Goal: Task Accomplishment & Management: Complete application form

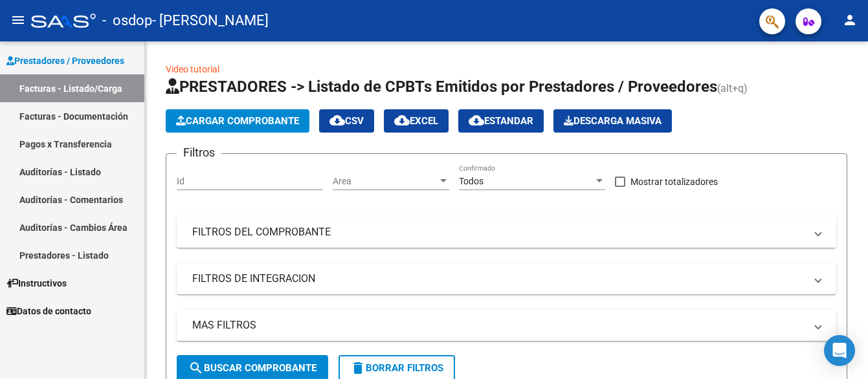
click at [52, 115] on link "Facturas - Documentación" at bounding box center [72, 116] width 144 height 28
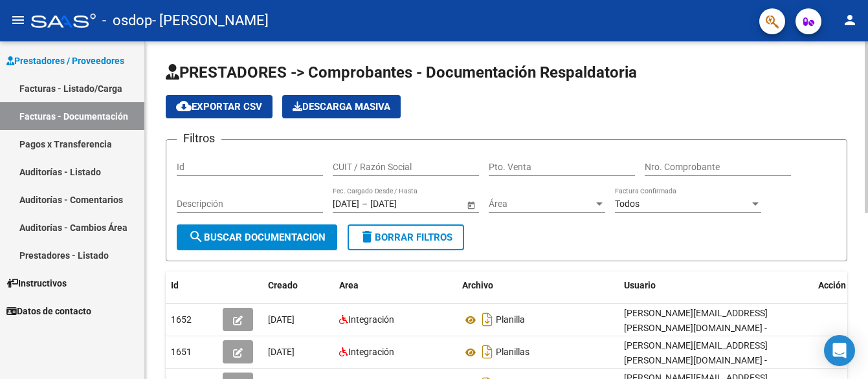
click at [859, 372] on div "PRESTADORES -> Comprobantes - Documentación Respaldatoria cloud_download Export…" at bounding box center [506, 373] width 723 height 665
click at [87, 146] on link "Pagos x Transferencia" at bounding box center [72, 144] width 144 height 28
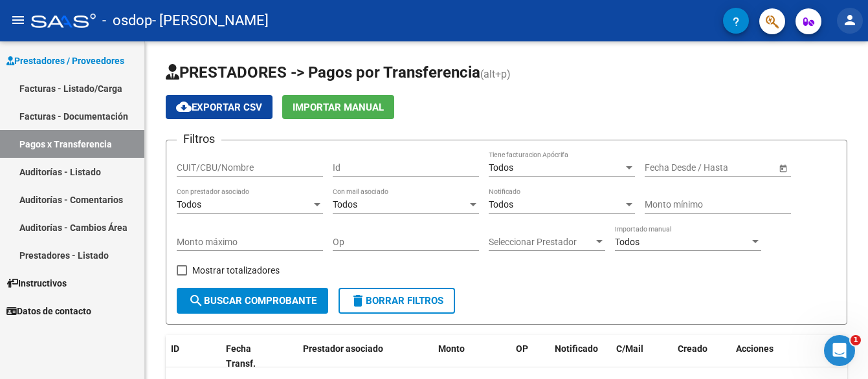
click at [846, 32] on button "person" at bounding box center [850, 21] width 26 height 26
click at [732, 89] on div at bounding box center [434, 189] width 868 height 379
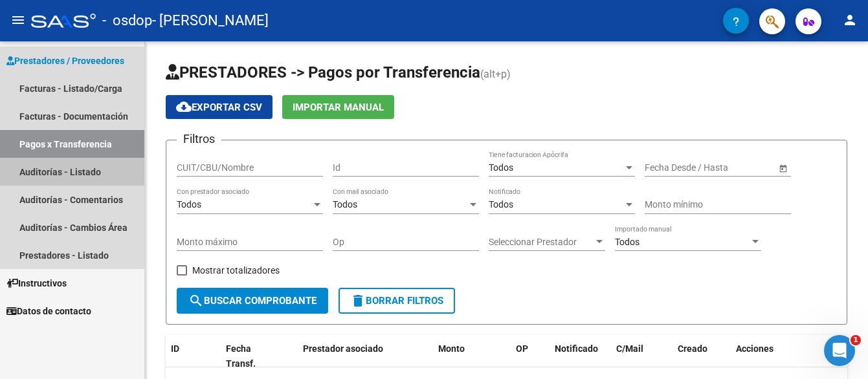
click at [38, 171] on link "Auditorías - Listado" at bounding box center [72, 172] width 144 height 28
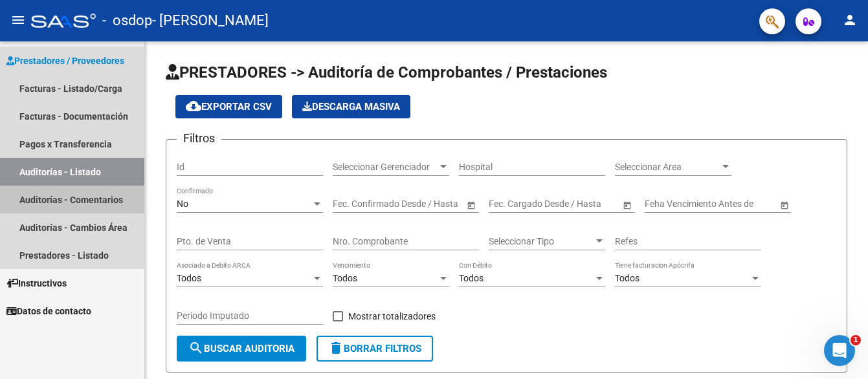
click at [19, 194] on link "Auditorías - Comentarios" at bounding box center [72, 200] width 144 height 28
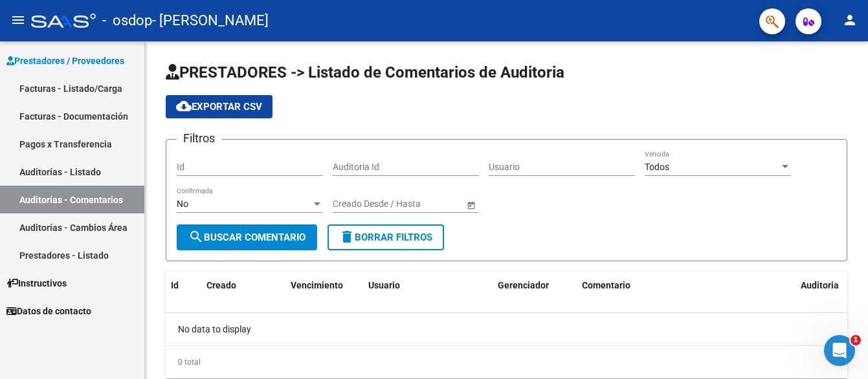
click at [830, 359] on div "Abrir Intercom Messenger" at bounding box center [839, 350] width 43 height 43
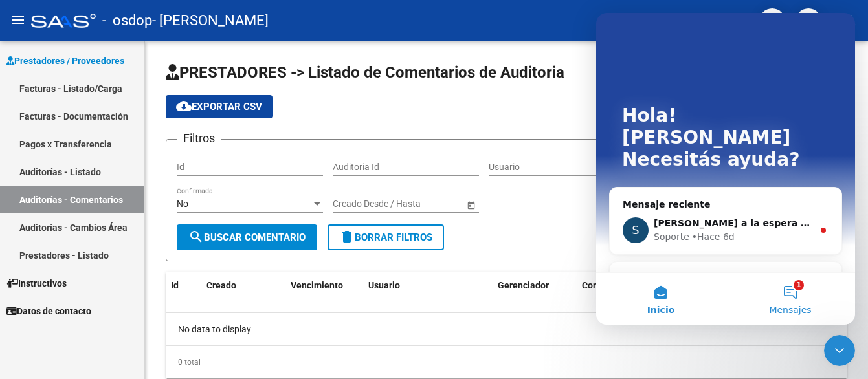
click at [793, 291] on button "1 Mensajes" at bounding box center [789, 299] width 129 height 52
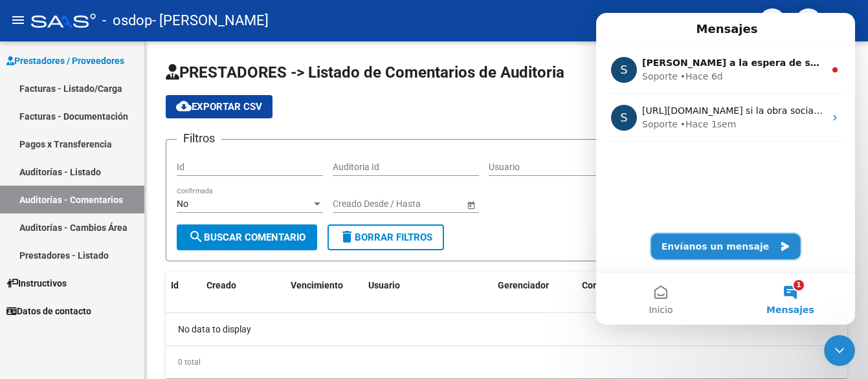
click at [739, 256] on button "Envíanos un mensaje" at bounding box center [725, 247] width 149 height 26
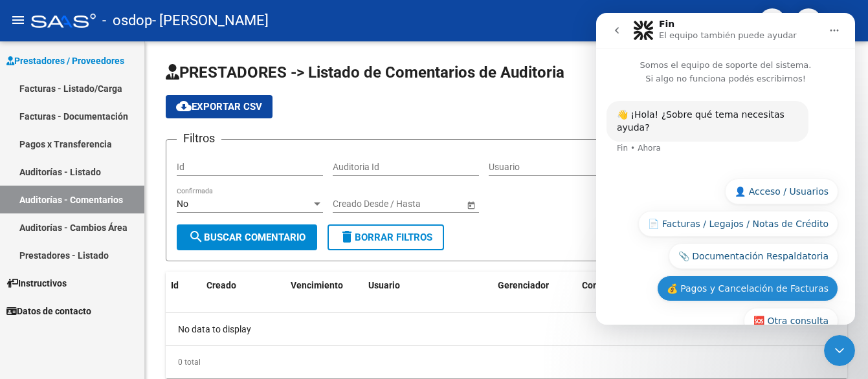
click at [726, 276] on button "💰 Pagos y Cancelación de Facturas" at bounding box center [747, 289] width 181 height 26
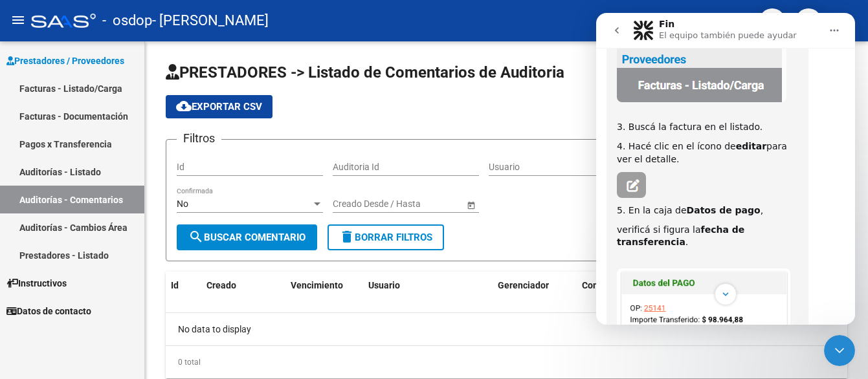
scroll to position [175, 0]
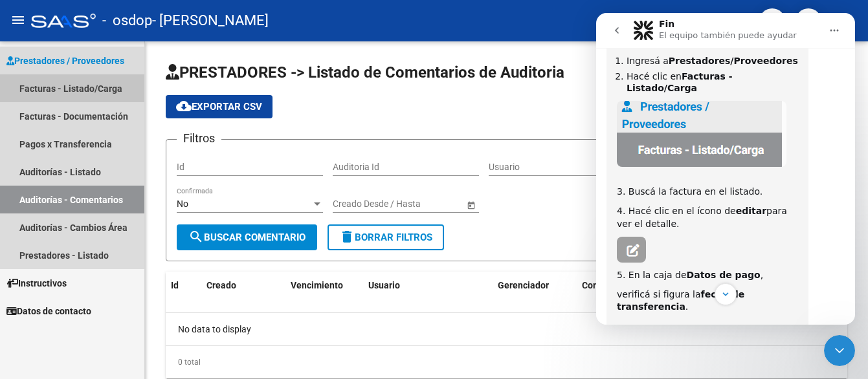
click at [53, 84] on link "Facturas - Listado/Carga" at bounding box center [72, 88] width 144 height 28
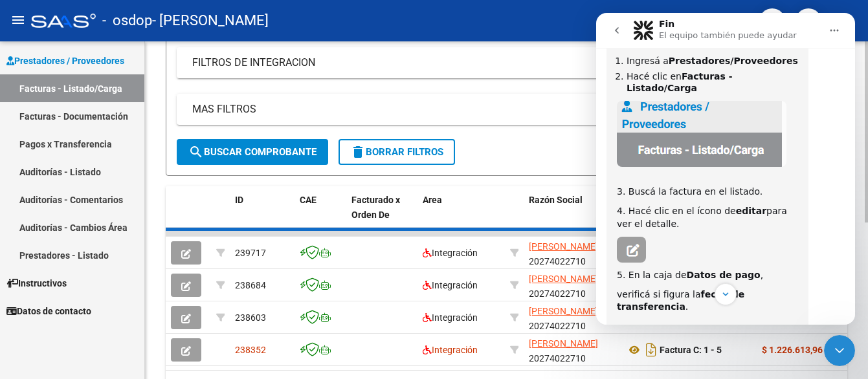
scroll to position [259, 0]
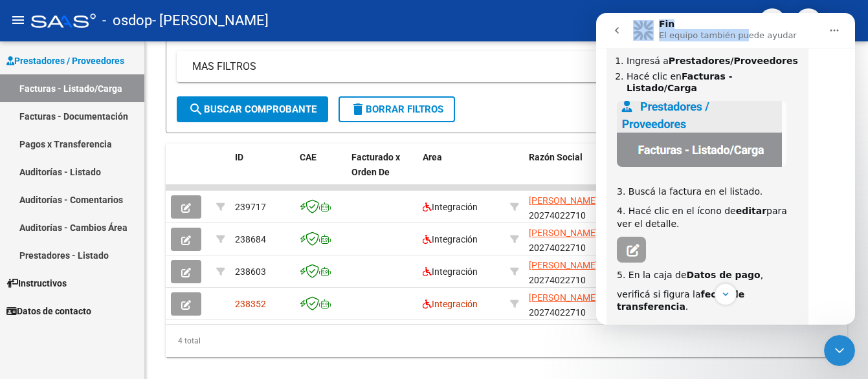
drag, startPoint x: 736, startPoint y: 31, endPoint x: 646, endPoint y: 10, distance: 92.9
click html "Fin El equipo también puede ayudar Somos el equipo de soporte del sistema. Si a…"
click at [752, 17] on nav "Fin El equipo también puede ayudar" at bounding box center [725, 30] width 259 height 35
drag, startPoint x: 601, startPoint y: 33, endPoint x: 603, endPoint y: 43, distance: 9.8
click at [603, 43] on nav "Fin El equipo también puede ayudar" at bounding box center [725, 30] width 259 height 35
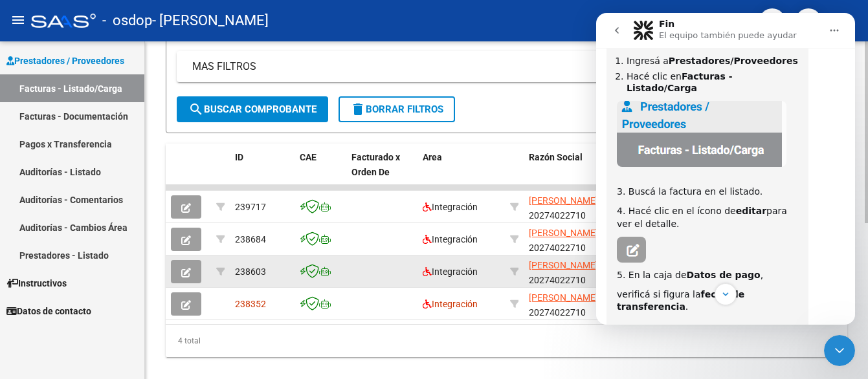
click at [184, 270] on icon "button" at bounding box center [186, 273] width 10 height 10
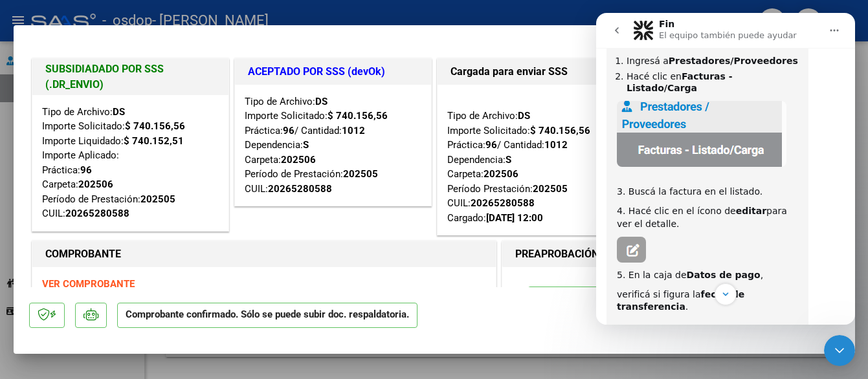
click at [835, 343] on icon "Cerrar Intercom Messenger" at bounding box center [840, 351] width 16 height 16
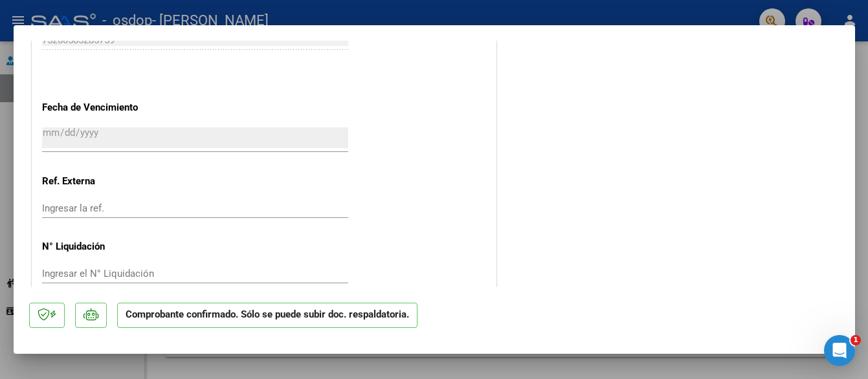
scroll to position [967, 0]
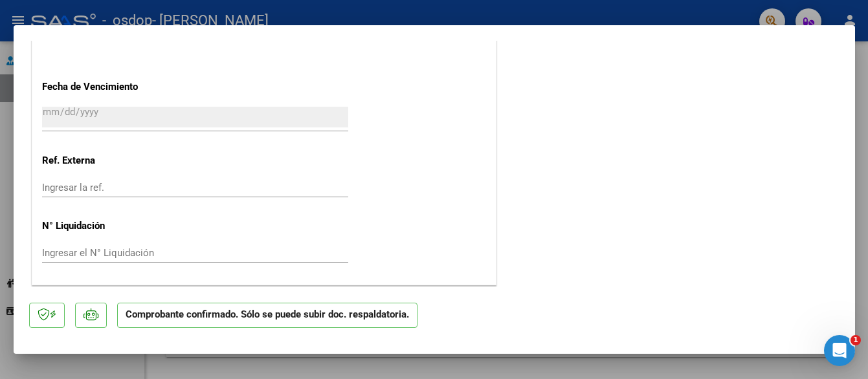
click at [678, 3] on div at bounding box center [434, 189] width 868 height 379
type input "$ 0,00"
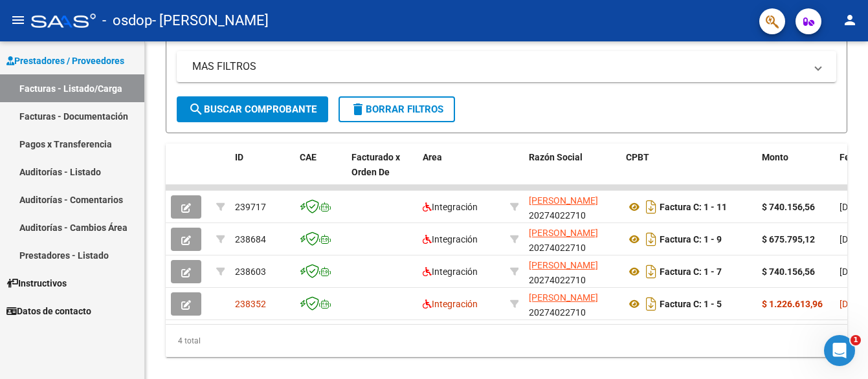
click at [846, 351] on icon "Abrir Intercom Messenger" at bounding box center [839, 350] width 21 height 21
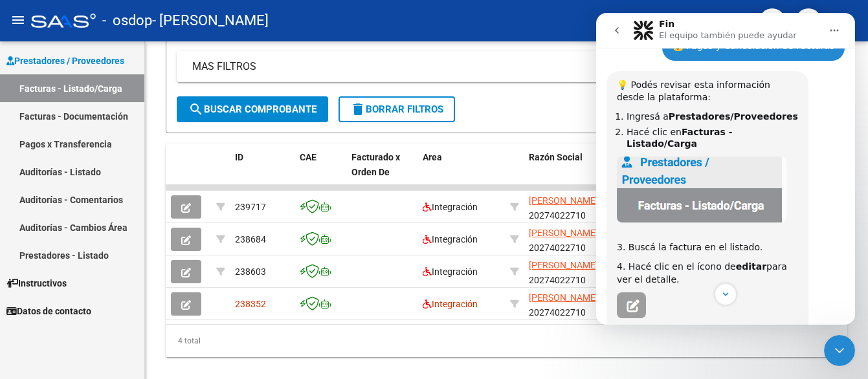
scroll to position [129, 0]
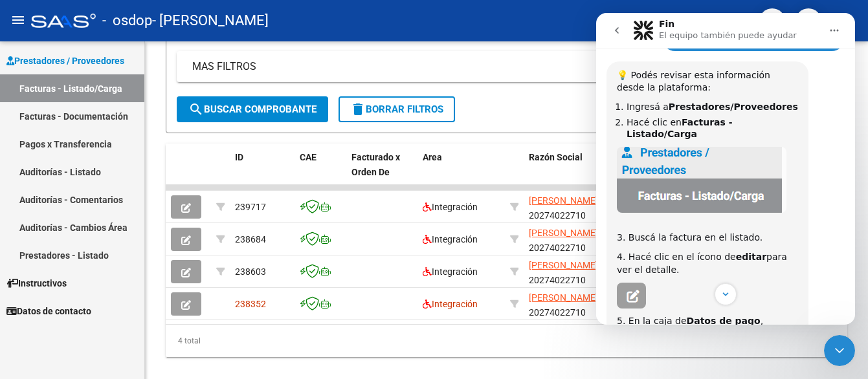
click at [837, 351] on icon "Cerrar Intercom Messenger" at bounding box center [839, 350] width 9 height 5
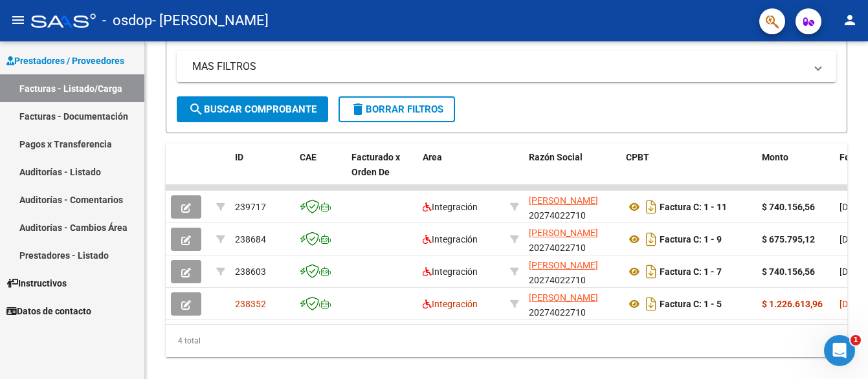
click at [843, 351] on icon "Abrir Intercom Messenger" at bounding box center [839, 350] width 21 height 21
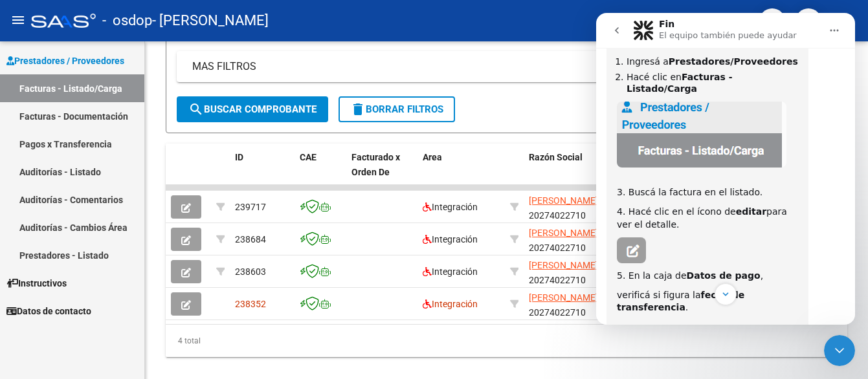
scroll to position [175, 0]
click at [526, 56] on mat-expansion-panel-header "MAS FILTROS" at bounding box center [506, 66] width 659 height 31
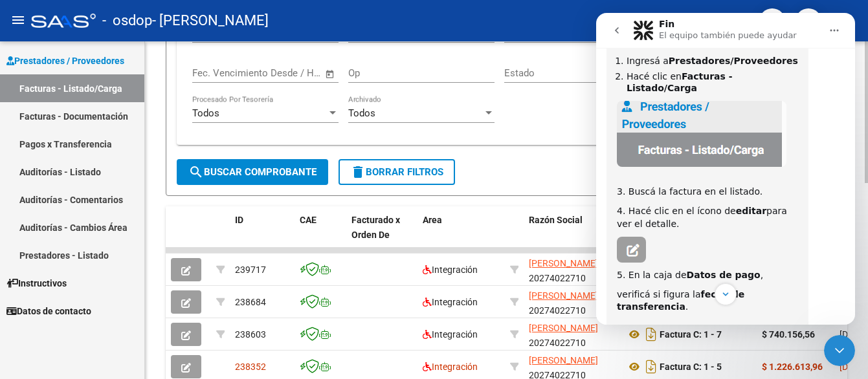
scroll to position [453, 0]
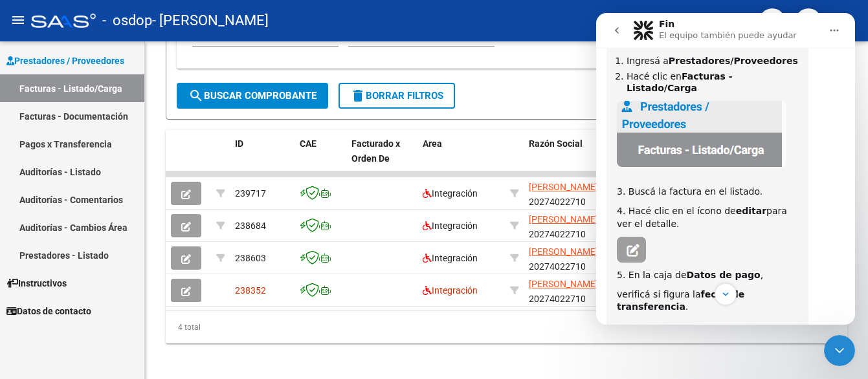
click at [847, 354] on div "Cerrar Intercom Messenger" at bounding box center [839, 350] width 31 height 31
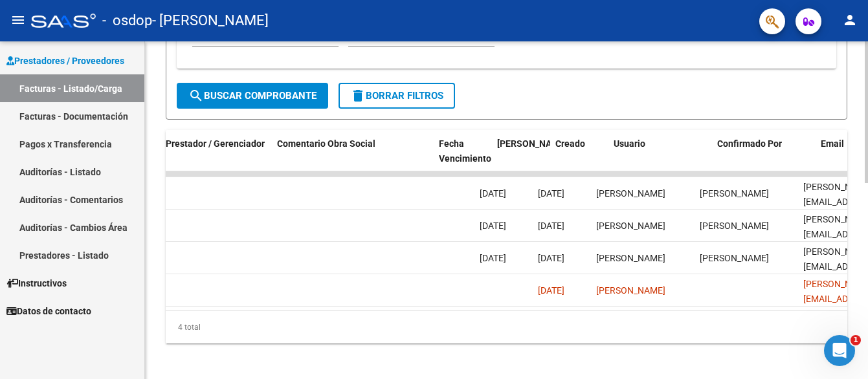
scroll to position [0, 2047]
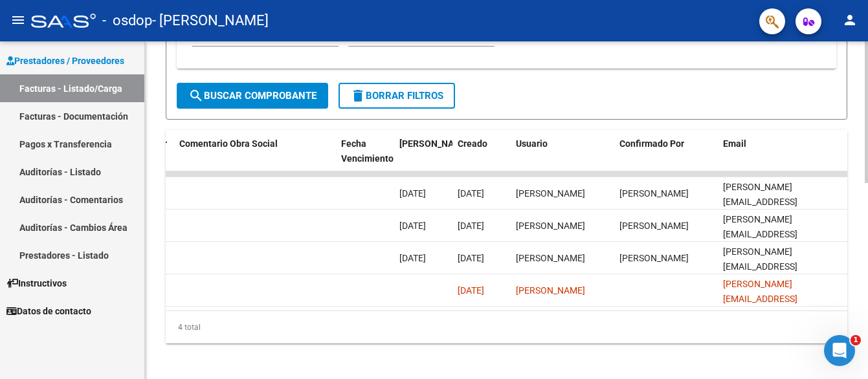
drag, startPoint x: 735, startPoint y: 322, endPoint x: 700, endPoint y: 324, distance: 35.6
click at [700, 324] on div "4 total" at bounding box center [506, 327] width 681 height 32
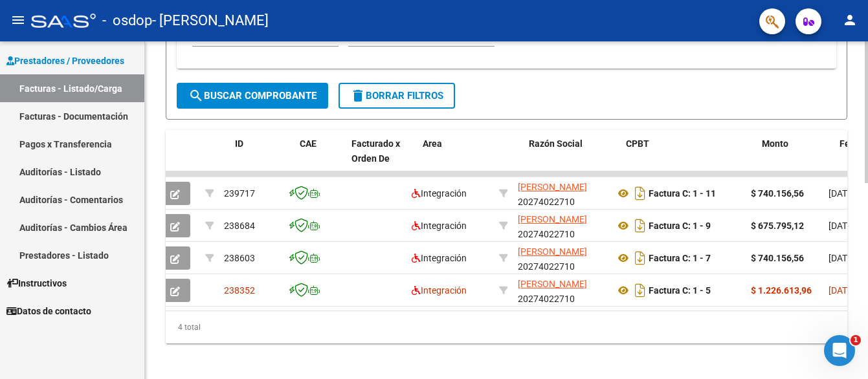
scroll to position [0, 0]
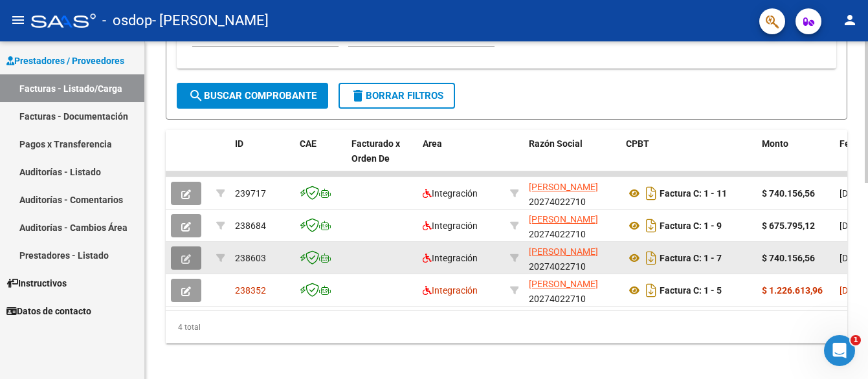
click at [175, 251] on button "button" at bounding box center [186, 258] width 30 height 23
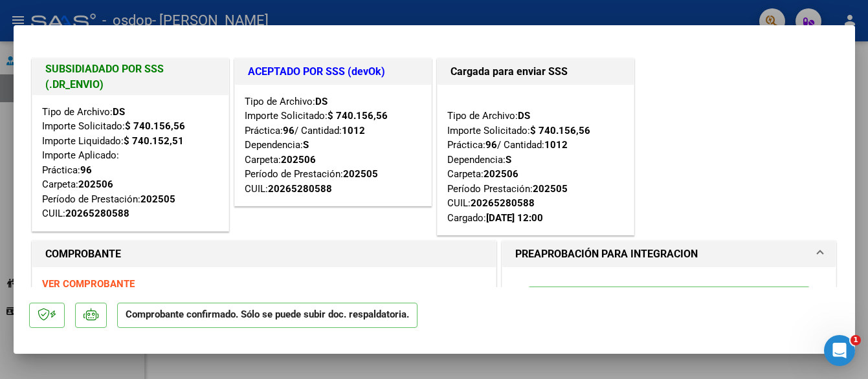
click at [735, 362] on div at bounding box center [434, 189] width 868 height 379
type input "$ 0,00"
